Goal: Task Accomplishment & Management: Use online tool/utility

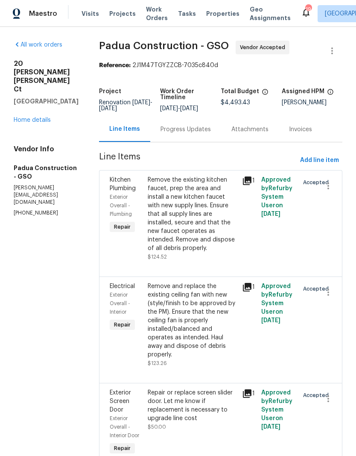
click at [207, 11] on span "Properties" at bounding box center [222, 13] width 33 height 9
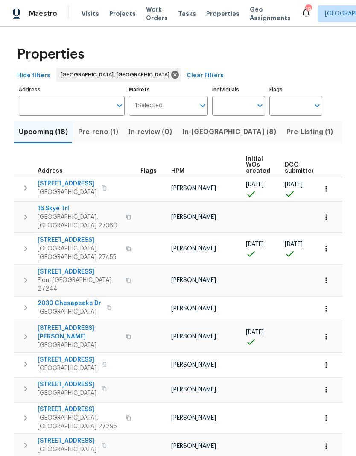
click at [343, 135] on span "Listed (49)" at bounding box center [362, 132] width 38 height 12
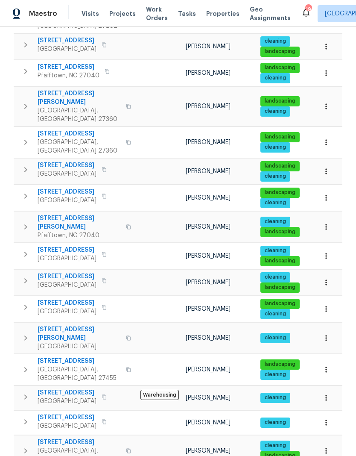
scroll to position [379, 0]
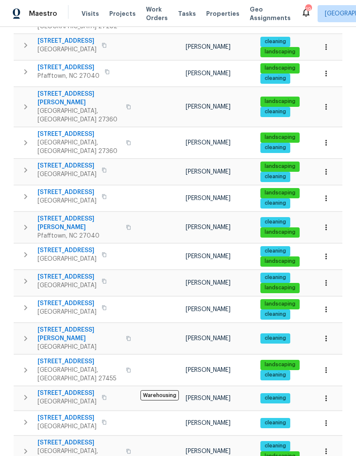
click at [85, 11] on span "Visits" at bounding box center [91, 13] width 18 height 9
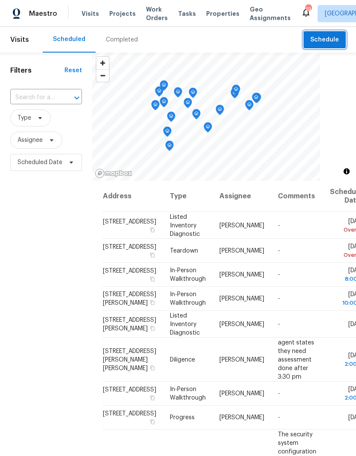
click at [327, 39] on span "Schedule" at bounding box center [325, 40] width 29 height 11
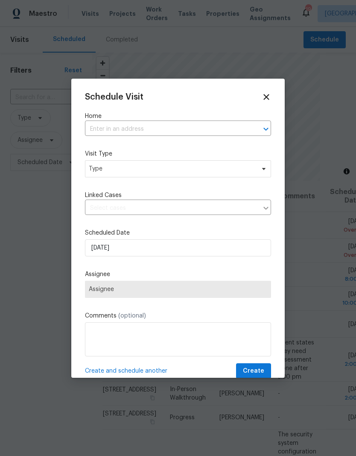
click at [134, 123] on input "text" at bounding box center [166, 129] width 162 height 13
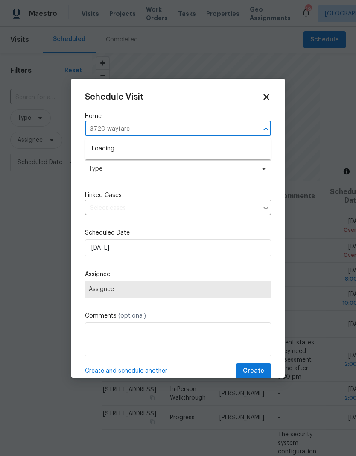
type input "3720 wayfarer"
click at [163, 150] on li "[STREET_ADDRESS]" at bounding box center [178, 149] width 186 height 14
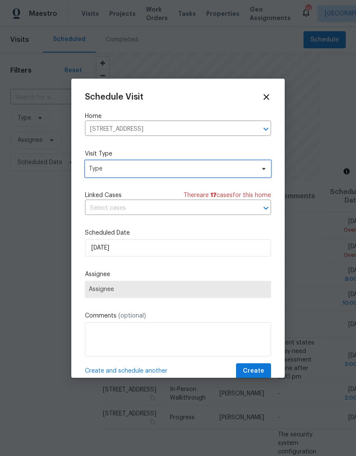
click at [130, 170] on span "Type" at bounding box center [172, 168] width 166 height 9
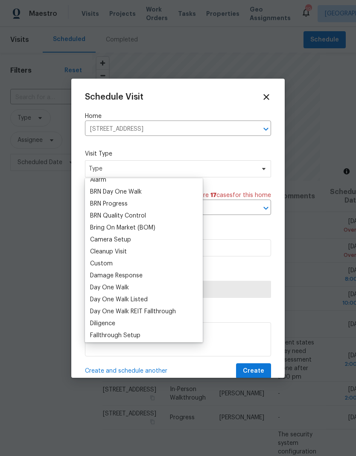
scroll to position [55, 0]
click at [111, 261] on div "Custom" at bounding box center [101, 262] width 23 height 9
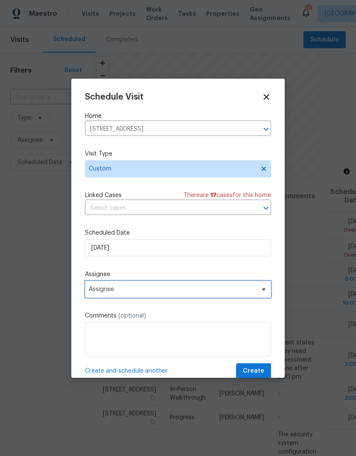
click at [127, 290] on span "Assignee" at bounding box center [172, 289] width 167 height 7
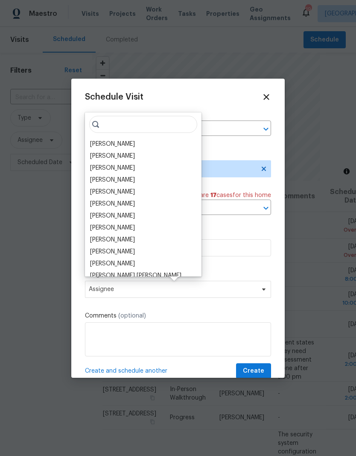
click at [114, 140] on div "[PERSON_NAME]" at bounding box center [112, 144] width 45 height 9
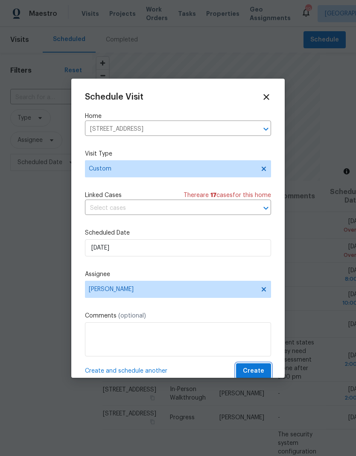
click at [254, 374] on span "Create" at bounding box center [253, 371] width 21 height 11
